Goal: Task Accomplishment & Management: Manage account settings

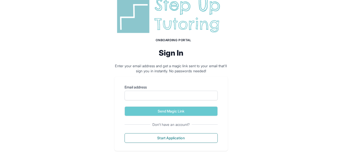
scroll to position [18, 0]
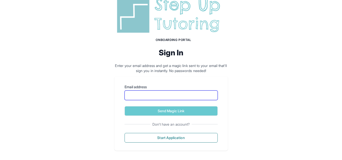
click at [202, 98] on input "Email address" at bounding box center [171, 96] width 93 height 10
type input "**********"
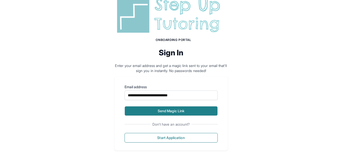
click at [196, 109] on button "Send Magic Link" at bounding box center [171, 111] width 93 height 10
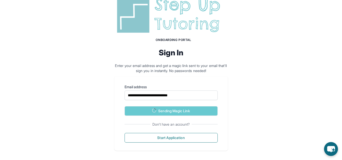
click at [122, 33] on img at bounding box center [172, 14] width 114 height 41
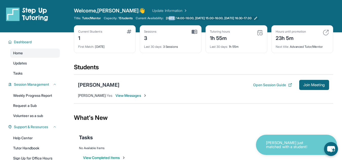
drag, startPoint x: 175, startPoint y: 16, endPoint x: 180, endPoint y: 18, distance: 5.7
click at [180, 18] on div "Welcome, [PERSON_NAME] 👋 Update Information Title: Tutor/Mentor Capacity: 1 Stu…" at bounding box center [203, 16] width 259 height 18
click at [258, 17] on icon at bounding box center [256, 18] width 4 height 4
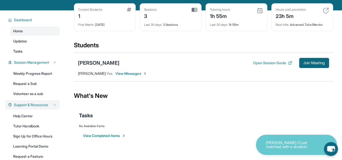
scroll to position [14, 0]
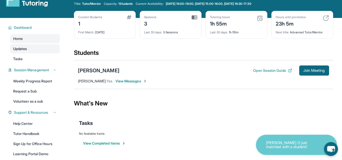
click at [38, 48] on link "Updates" at bounding box center [35, 48] width 50 height 9
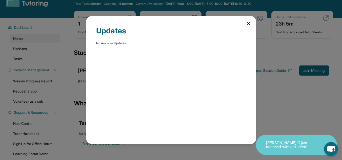
click at [42, 57] on div "Updates No Available Updates" at bounding box center [171, 80] width 342 height 160
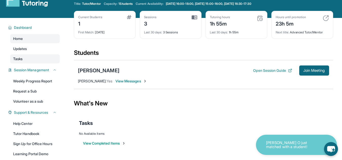
click at [40, 59] on link "Tasks" at bounding box center [35, 58] width 50 height 9
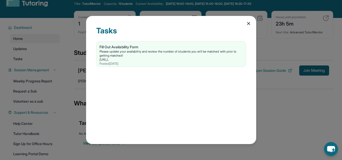
click at [250, 24] on icon at bounding box center [248, 23] width 5 height 5
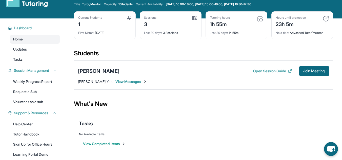
scroll to position [0, 0]
